Goal: Transaction & Acquisition: Obtain resource

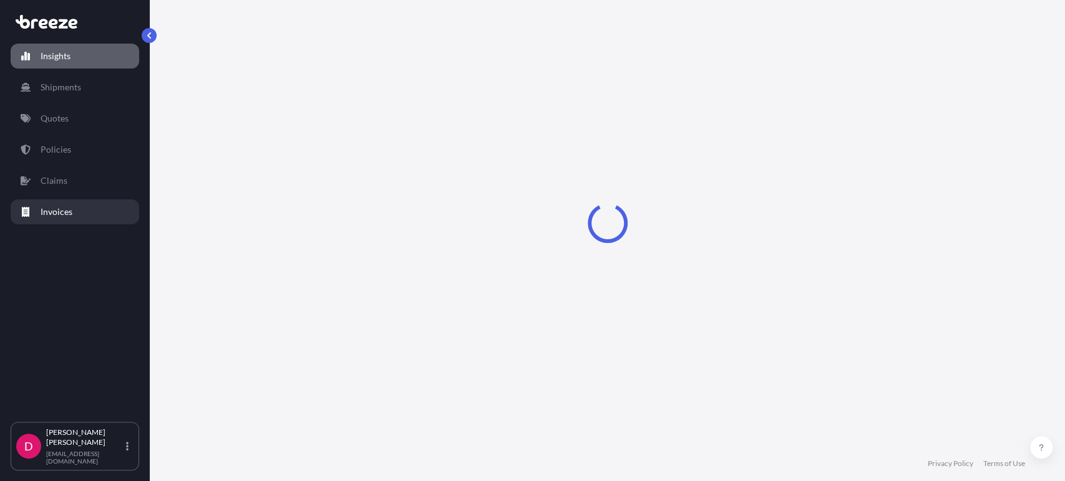
select select "2025"
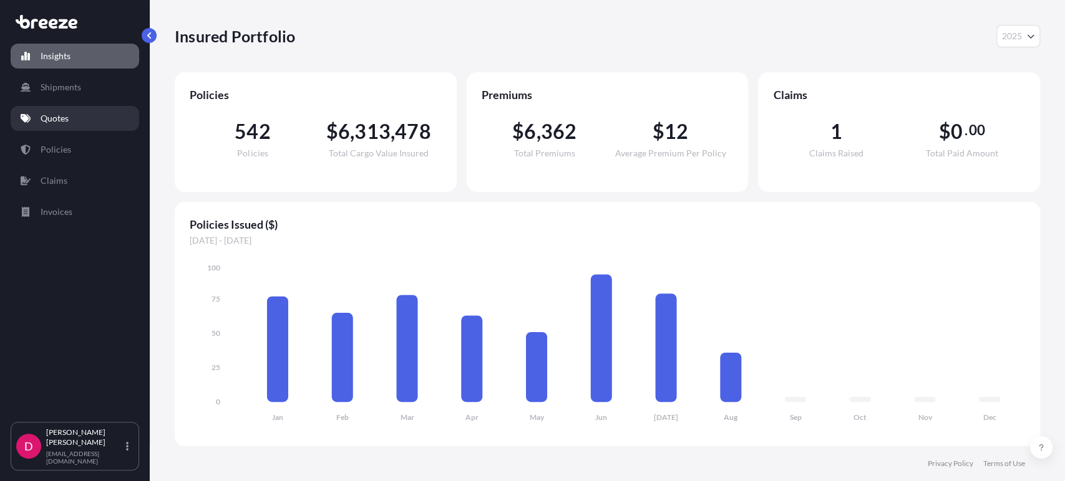
click at [75, 113] on link "Quotes" at bounding box center [75, 118] width 128 height 25
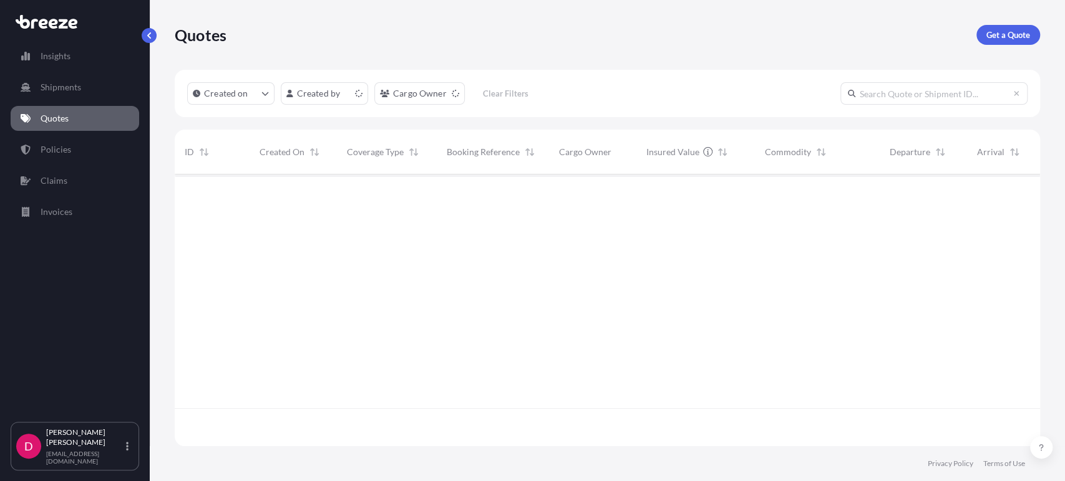
scroll to position [268, 854]
click at [1003, 32] on p "Get a Quote" at bounding box center [1008, 35] width 44 height 12
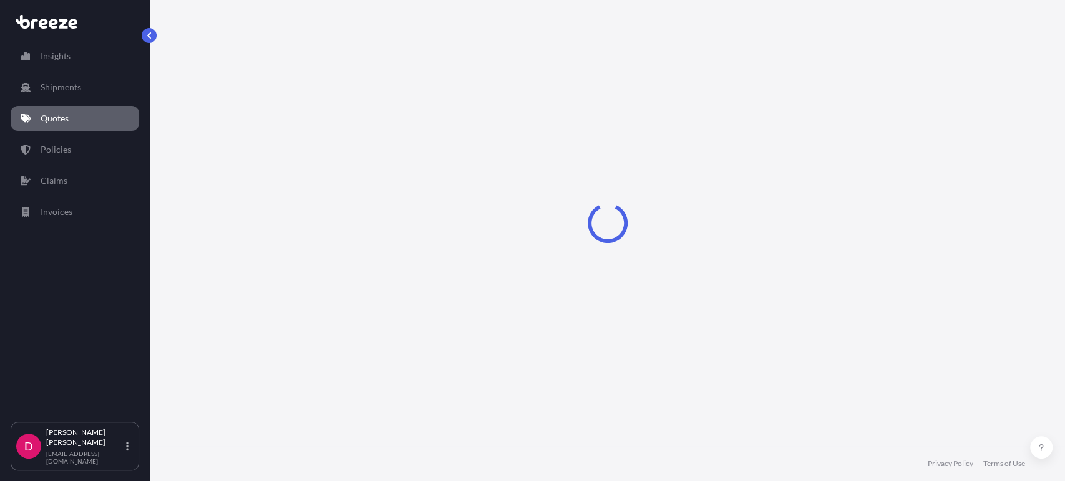
select select "Sea"
select select "1"
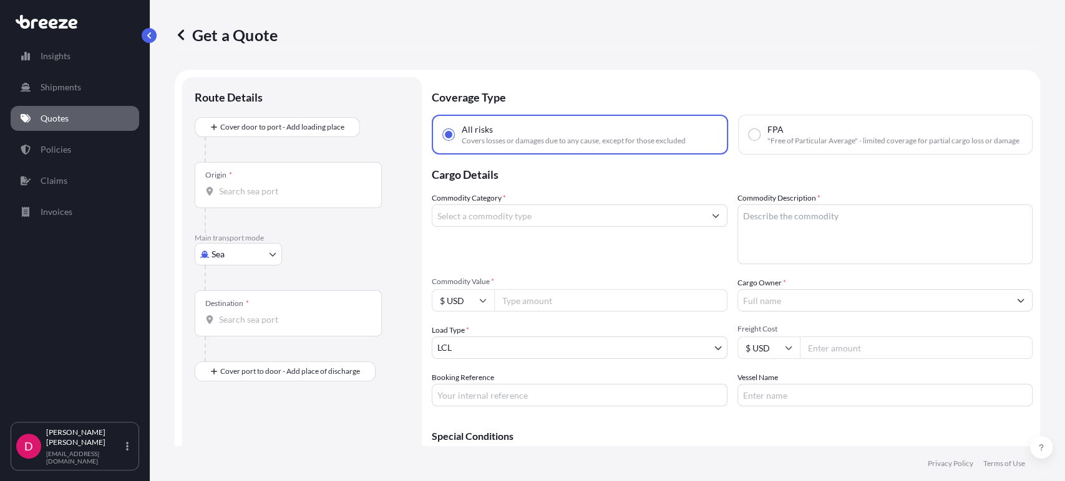
scroll to position [20, 0]
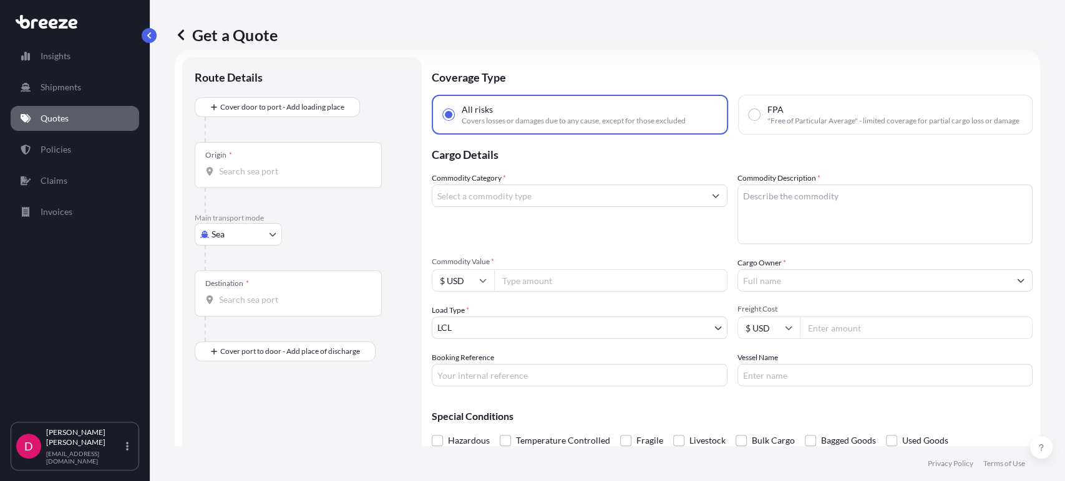
click at [253, 236] on body "Insights Shipments Quotes Policies Claims Invoices D [PERSON_NAME] [EMAIL_ADDRE…" at bounding box center [532, 240] width 1065 height 481
click at [238, 312] on div "Road" at bounding box center [238, 311] width 77 height 22
select select "Road"
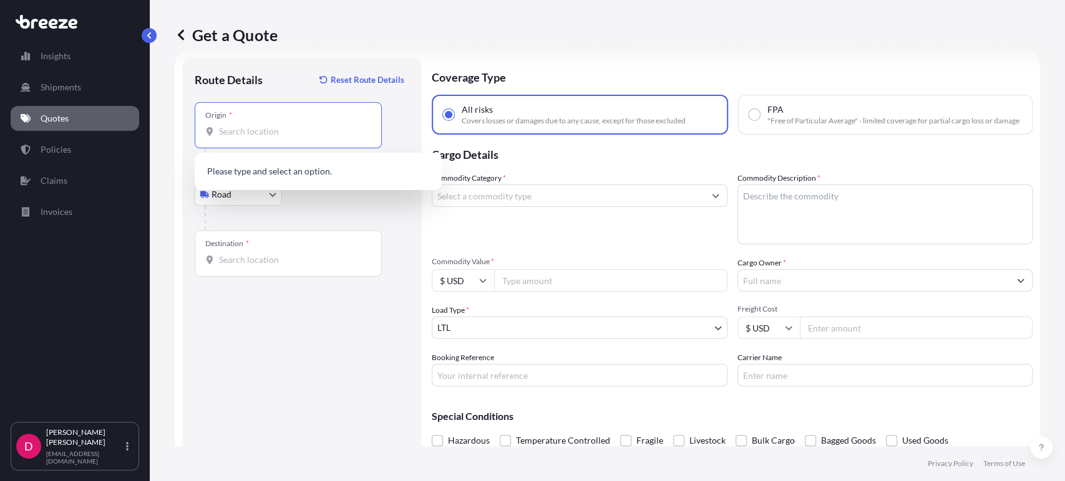
click at [254, 132] on input "Origin *" at bounding box center [292, 131] width 147 height 12
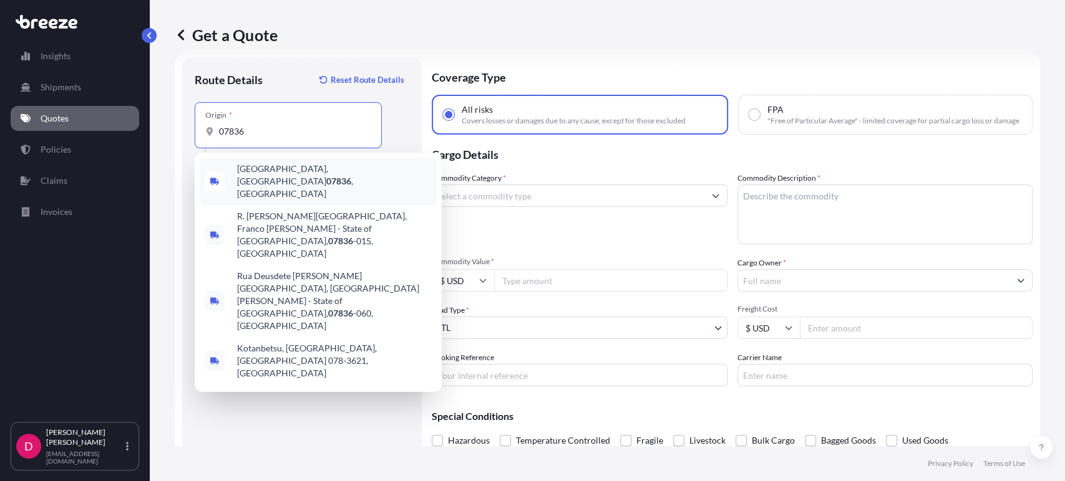
click at [321, 167] on span "[GEOGRAPHIC_DATA], [GEOGRAPHIC_DATA] 07836 , [GEOGRAPHIC_DATA]" at bounding box center [334, 181] width 195 height 37
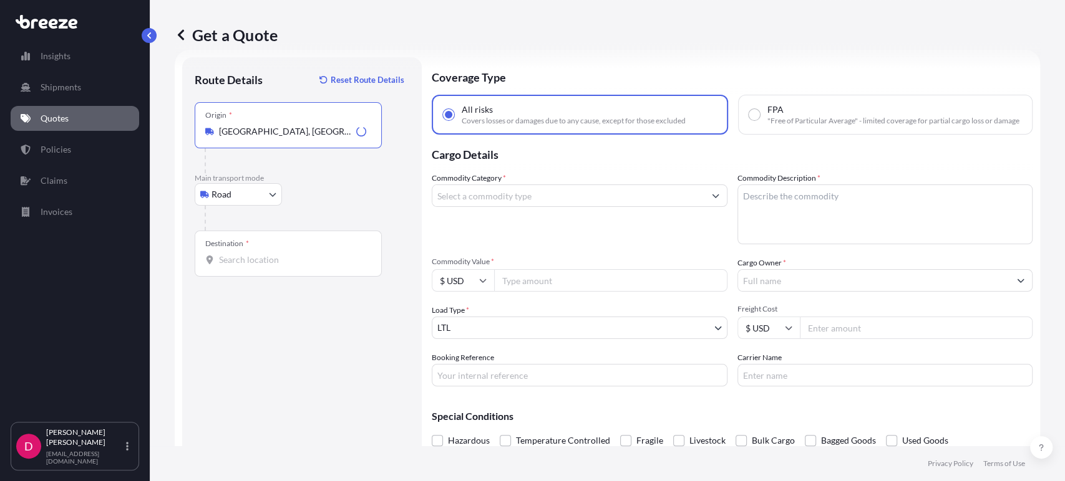
type input "[GEOGRAPHIC_DATA], [GEOGRAPHIC_DATA] 07836, [GEOGRAPHIC_DATA]"
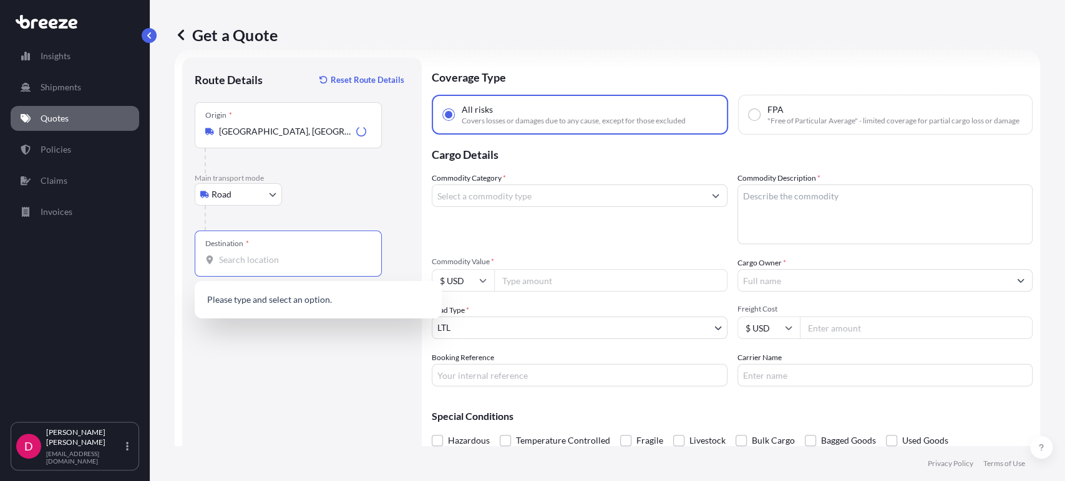
click at [254, 258] on input "Destination *" at bounding box center [292, 260] width 147 height 12
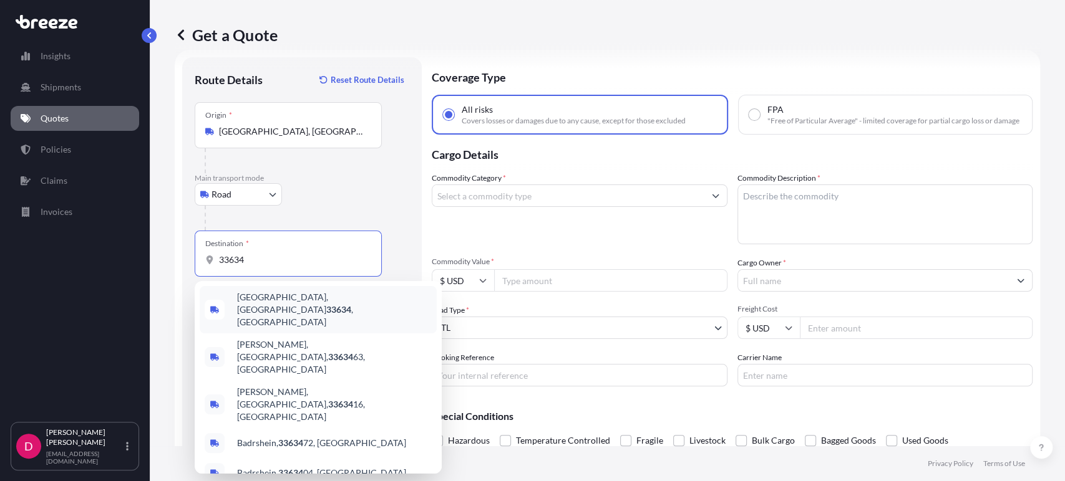
click at [262, 308] on div "[GEOGRAPHIC_DATA] , [GEOGRAPHIC_DATA]" at bounding box center [318, 309] width 237 height 47
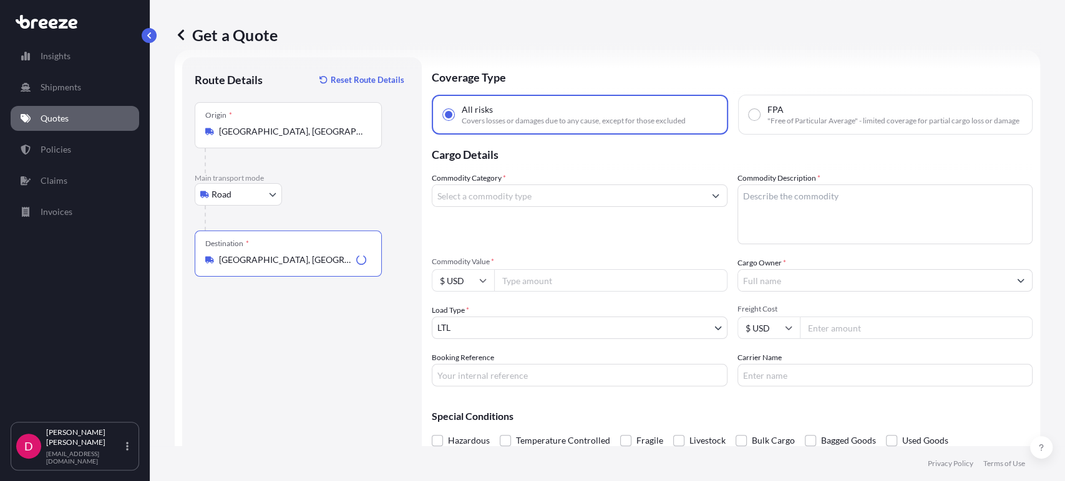
type input "[GEOGRAPHIC_DATA], [GEOGRAPHIC_DATA]"
click at [549, 207] on input "Commodity Category *" at bounding box center [568, 196] width 272 height 22
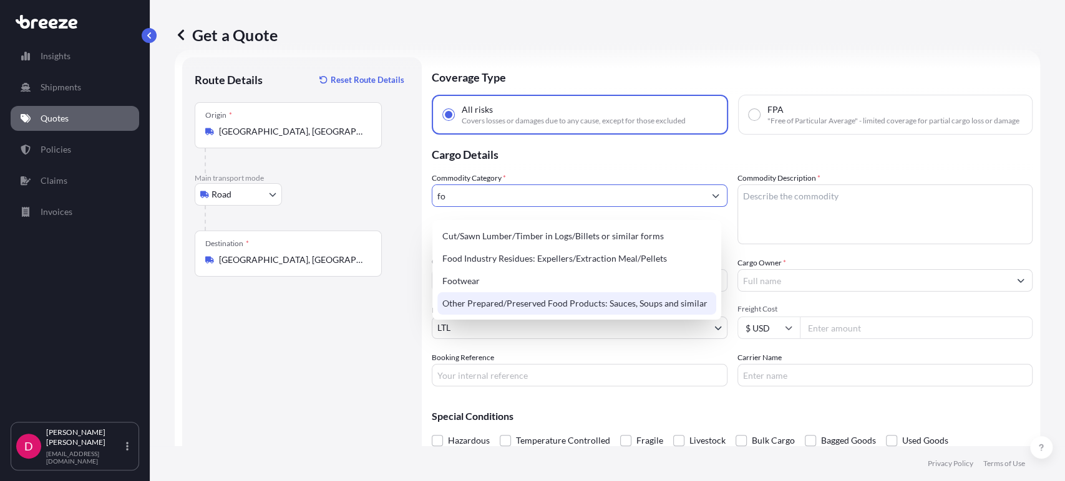
click at [590, 307] on div "Other Prepared/Preserved Food Products: Sauces, Soups and similar" at bounding box center [576, 303] width 279 height 22
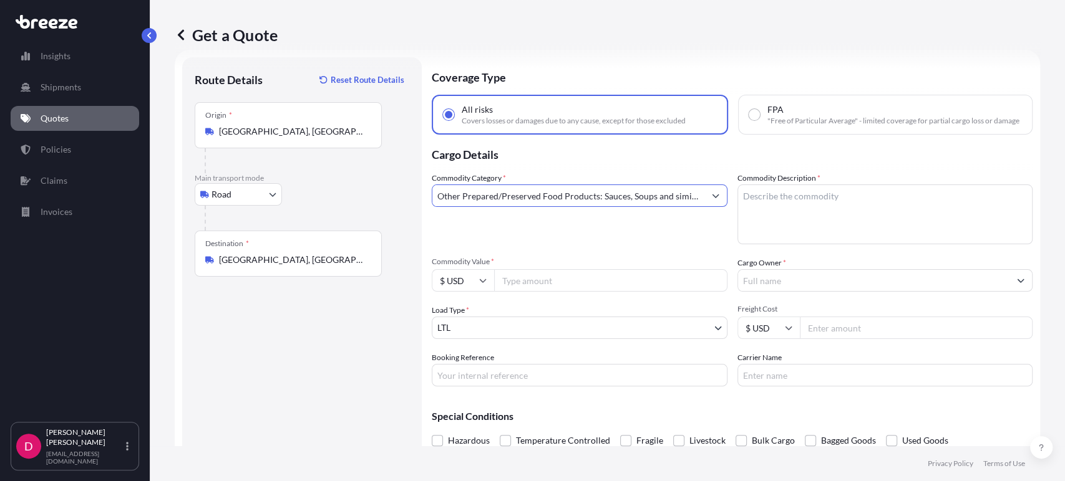
type input "Other Prepared/Preserved Food Products: Sauces, Soups and similar"
click at [827, 203] on textarea "Commodity Description *" at bounding box center [885, 215] width 296 height 60
type textarea "COFFEE"
click at [539, 291] on input "Commodity Value *" at bounding box center [610, 280] width 233 height 22
type input "18500.00"
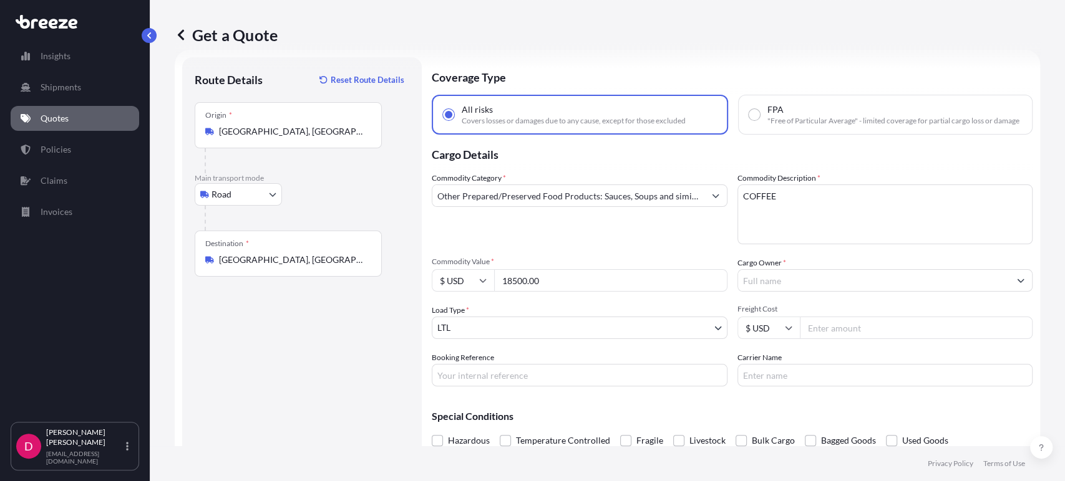
click at [785, 289] on input "Cargo Owner *" at bounding box center [874, 280] width 272 height 22
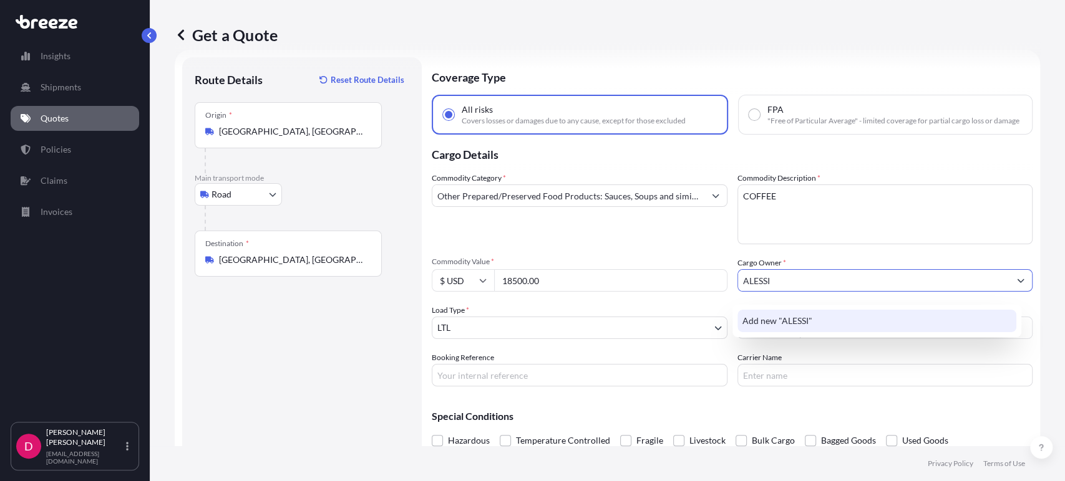
click at [776, 317] on span "Add new "ALESSI"" at bounding box center [777, 321] width 70 height 12
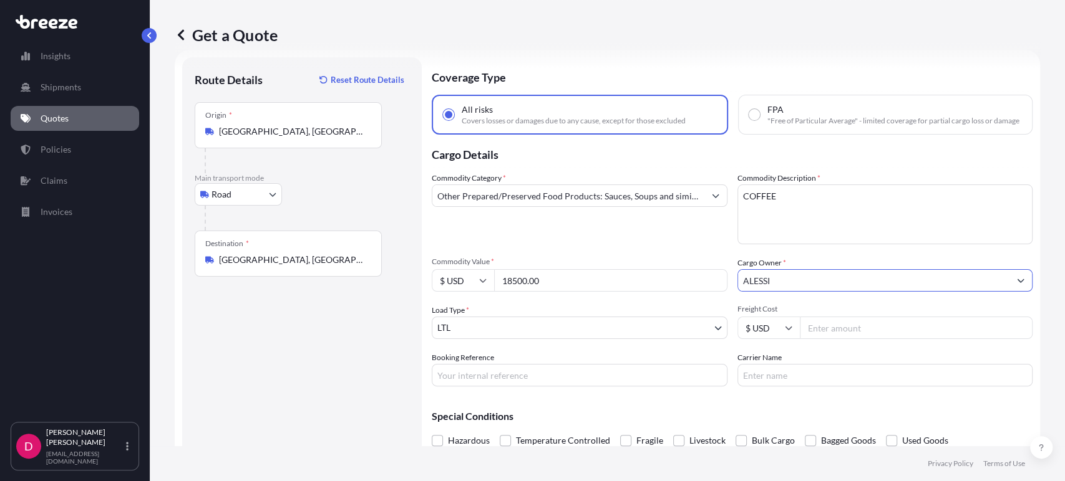
type input "ALESSI"
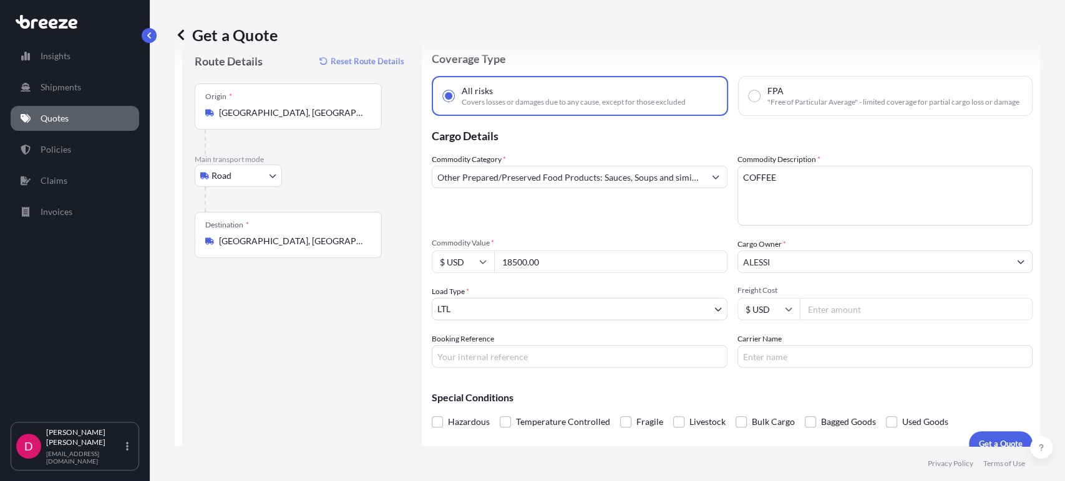
scroll to position [64, 0]
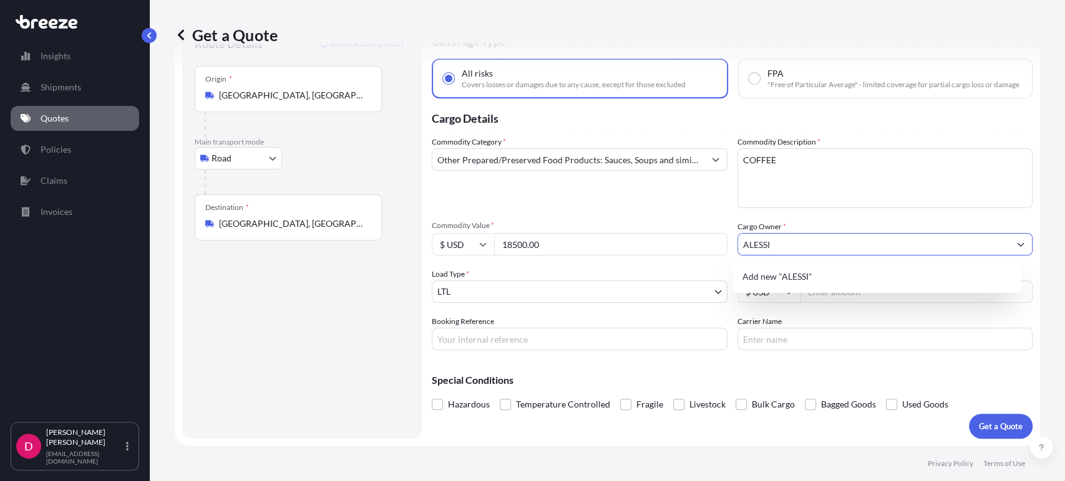
click at [808, 248] on input "ALESSI" at bounding box center [874, 244] width 272 height 22
click at [794, 276] on span "Add new "ALESSI"" at bounding box center [777, 277] width 70 height 12
click at [825, 295] on input "Freight Cost" at bounding box center [915, 292] width 233 height 22
type input "595.51"
click at [462, 343] on input "Booking Reference" at bounding box center [580, 339] width 296 height 22
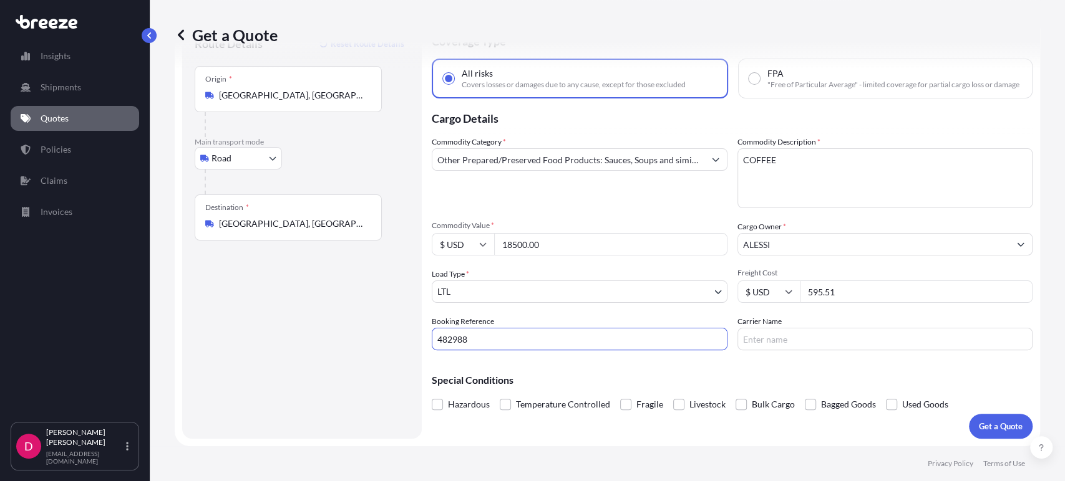
type input "482988"
click at [785, 343] on input "Carrier Name" at bounding box center [885, 339] width 296 height 22
type input "[PERSON_NAME]"
click at [985, 427] on p "Get a Quote" at bounding box center [1000, 426] width 44 height 12
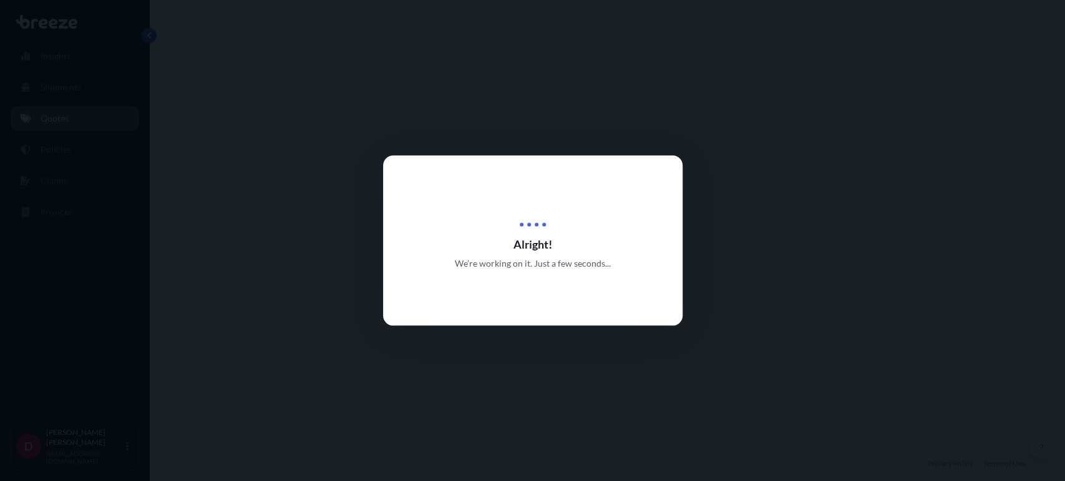
select select "Road"
select select "1"
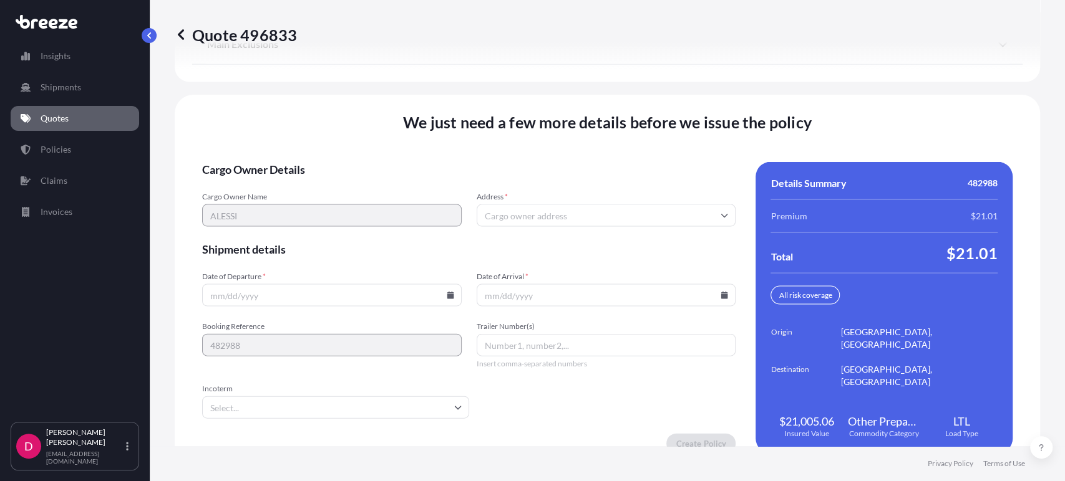
scroll to position [1712, 0]
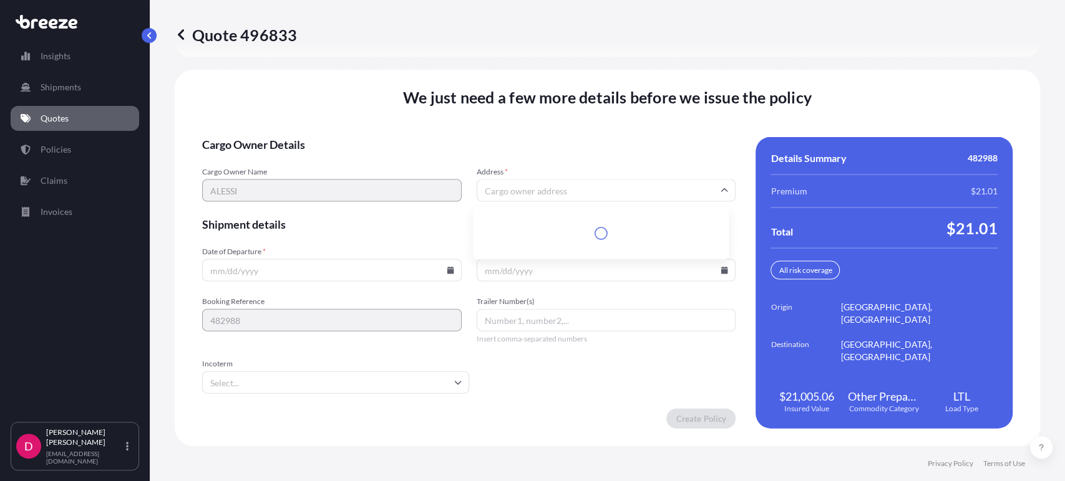
click at [507, 193] on input "Address *" at bounding box center [605, 191] width 259 height 22
paste input "[STREET_ADDRESS]"
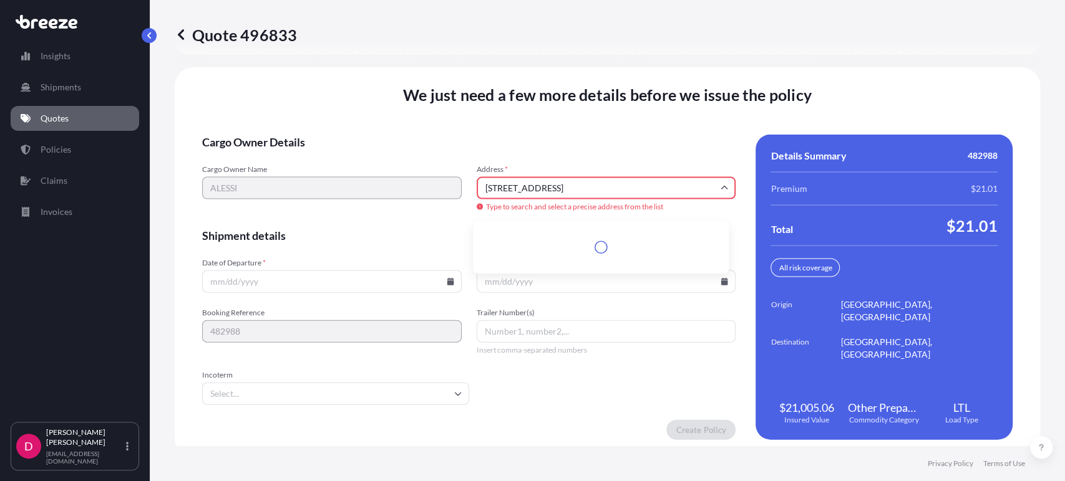
scroll to position [1726, 0]
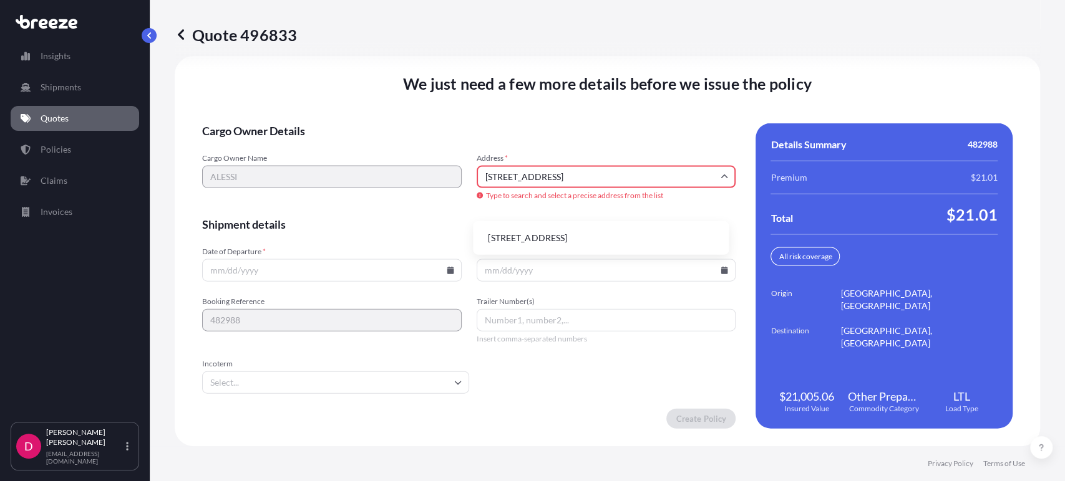
click at [526, 234] on li "[STREET_ADDRESS]" at bounding box center [601, 238] width 246 height 24
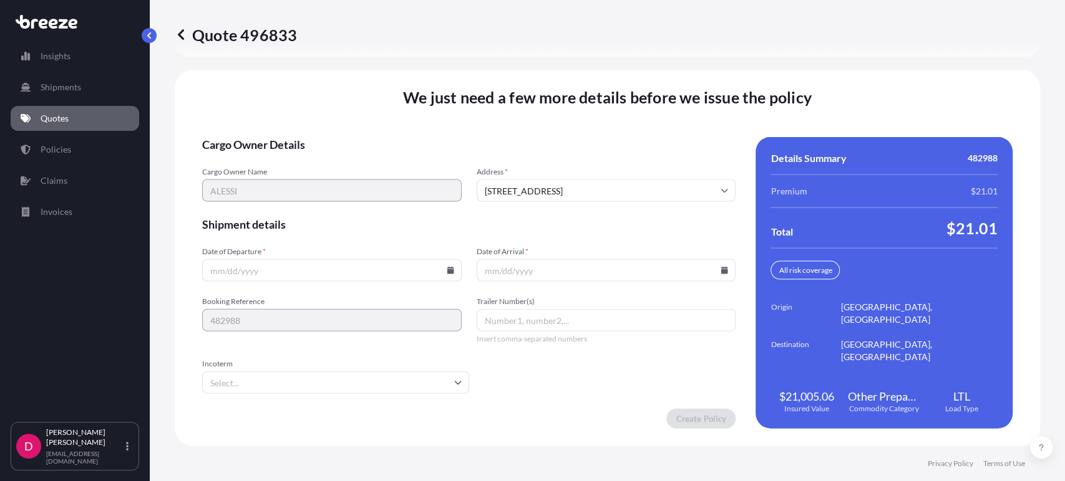
type input "[STREET_ADDRESS]"
click at [449, 267] on icon at bounding box center [450, 270] width 7 height 7
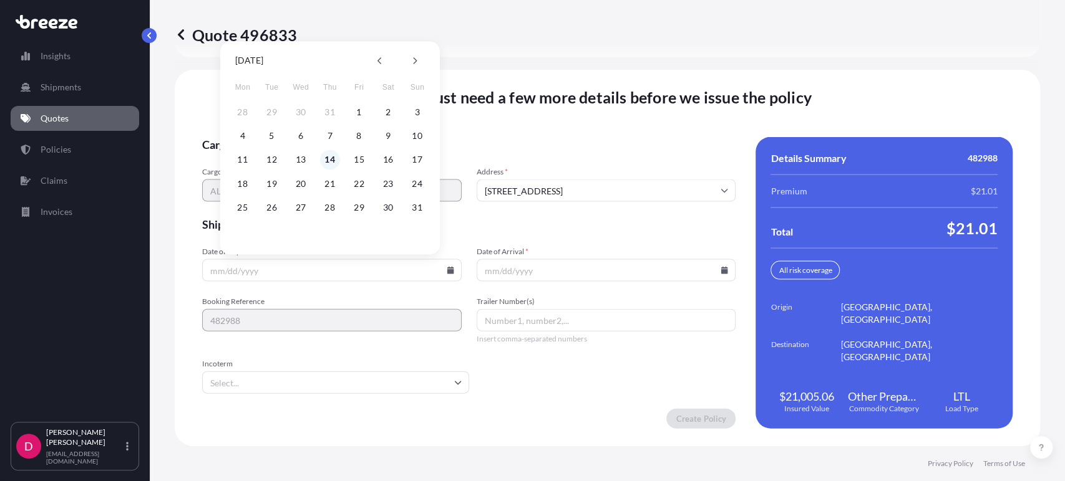
click at [332, 155] on button "14" at bounding box center [330, 160] width 20 height 20
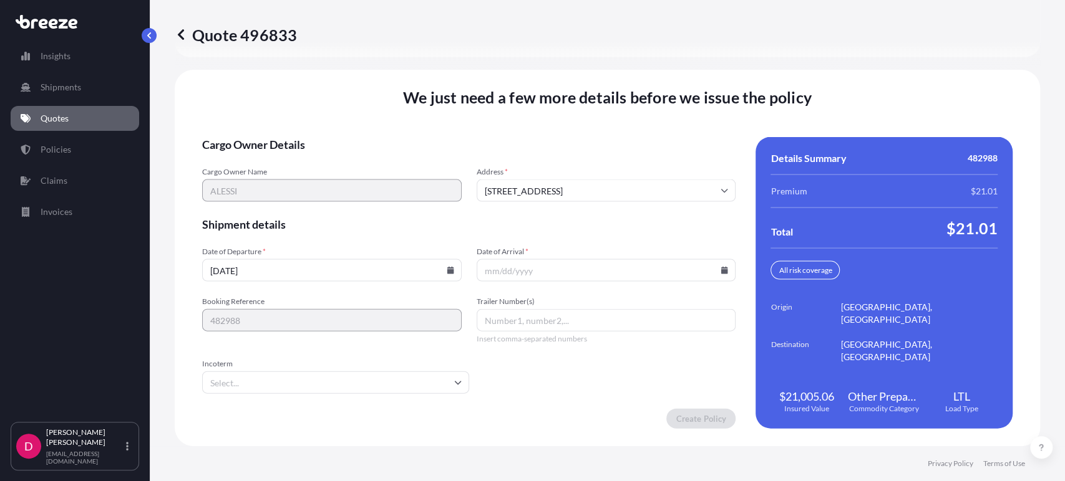
type input "[DATE]"
click at [721, 273] on icon at bounding box center [724, 270] width 7 height 7
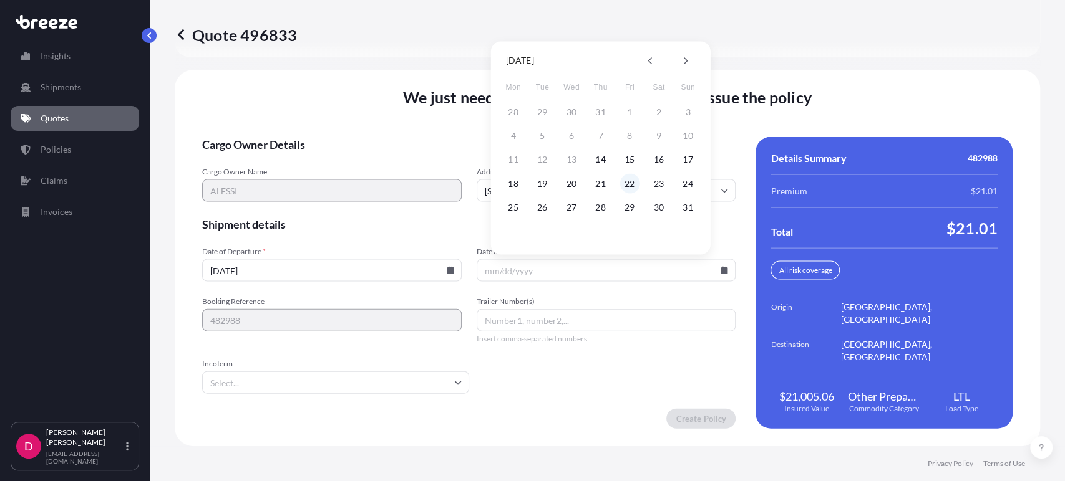
click at [621, 186] on button "22" at bounding box center [629, 183] width 20 height 20
type input "[DATE]"
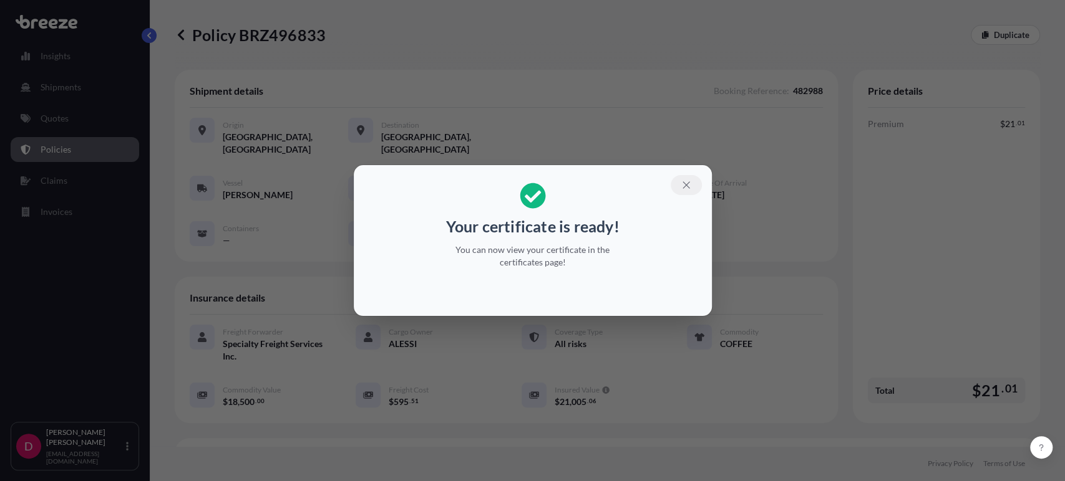
click at [684, 183] on icon "button" at bounding box center [685, 185] width 11 height 11
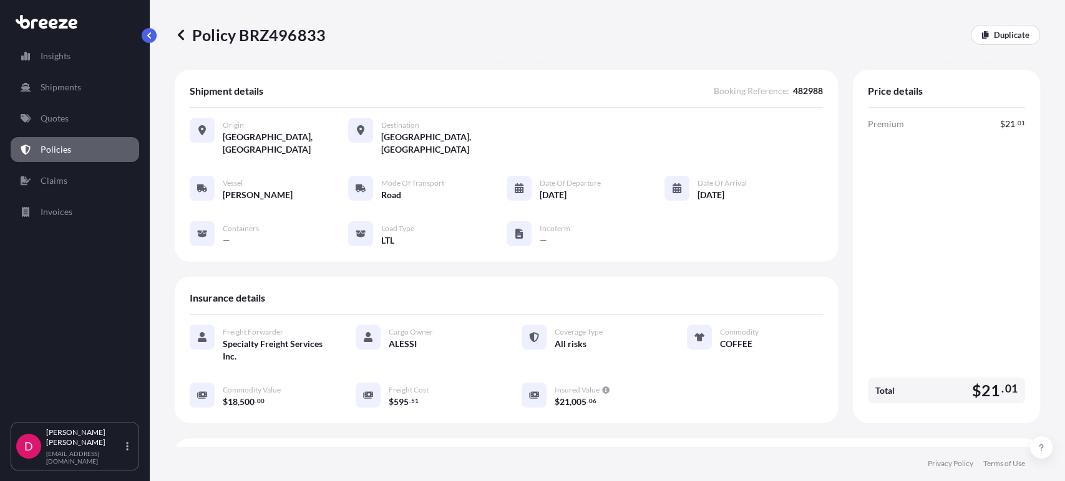
click at [279, 39] on p "Policy BRZ496833" at bounding box center [250, 35] width 151 height 20
copy p "BRZ496833"
